Goal: Browse casually

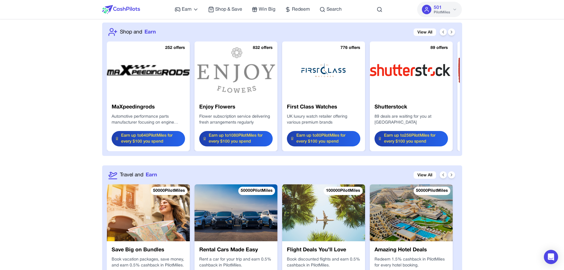
scroll to position [672, 0]
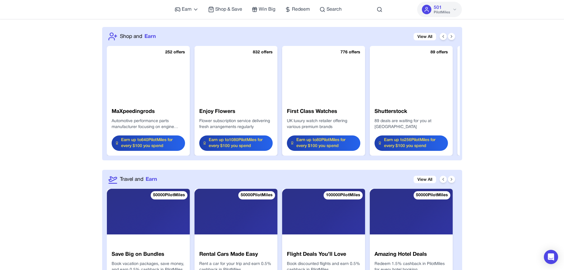
scroll to position [668, 0]
